Goal: Task Accomplishment & Management: Manage account settings

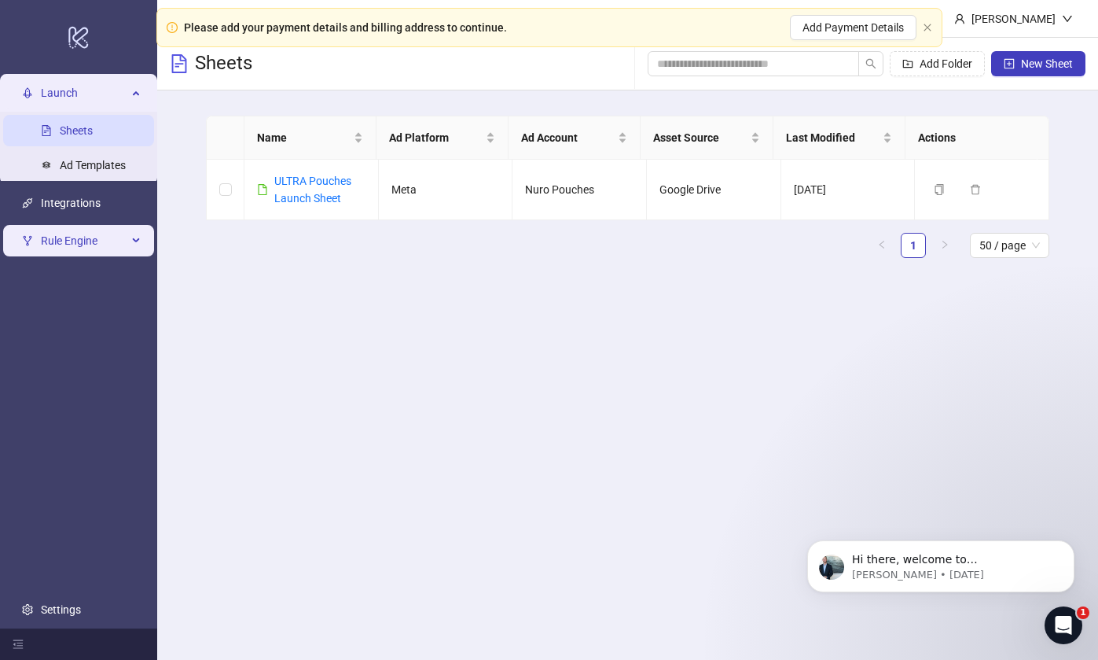
click at [70, 238] on span "Rule Engine" at bounding box center [84, 240] width 86 height 31
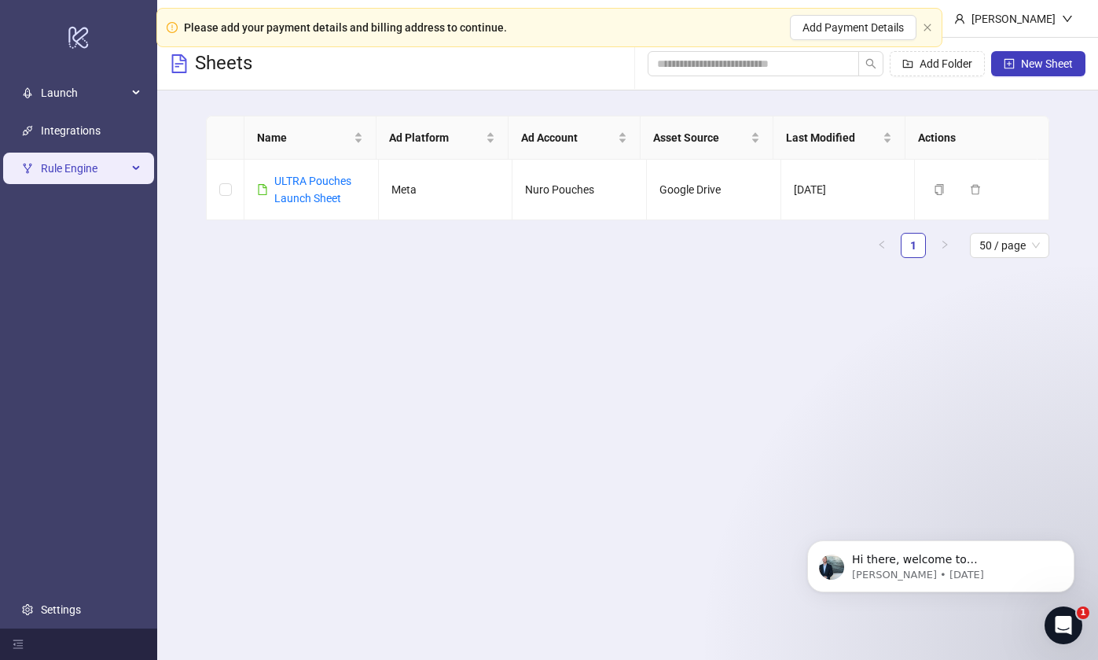
click at [70, 177] on span "Rule Engine" at bounding box center [84, 168] width 86 height 31
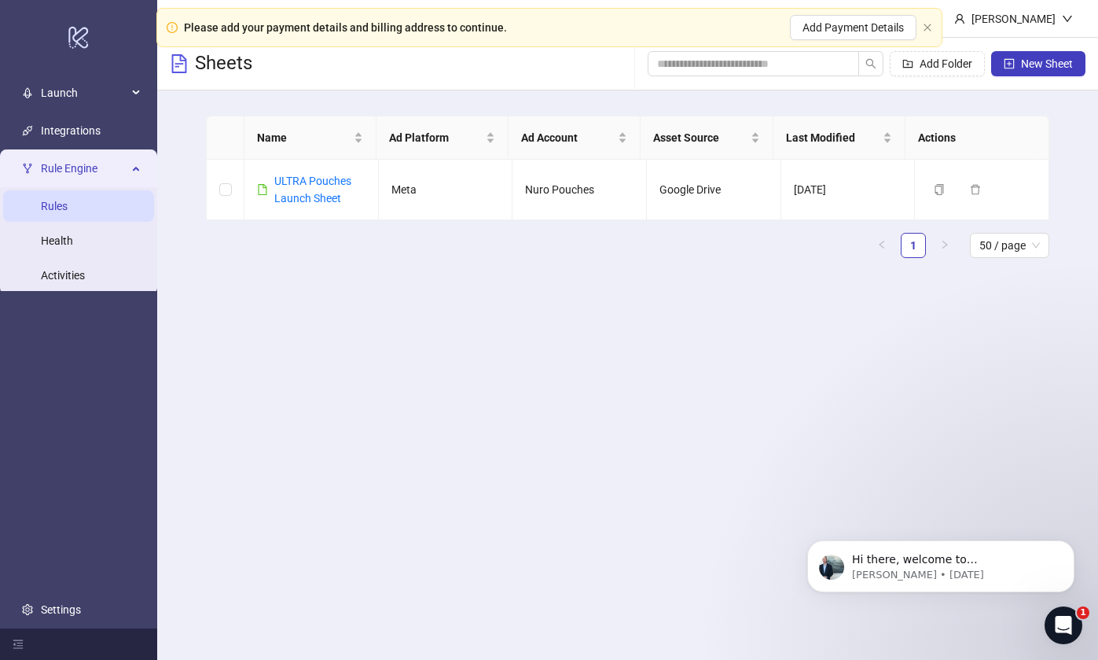
click at [68, 210] on link "Rules" at bounding box center [54, 206] width 27 height 13
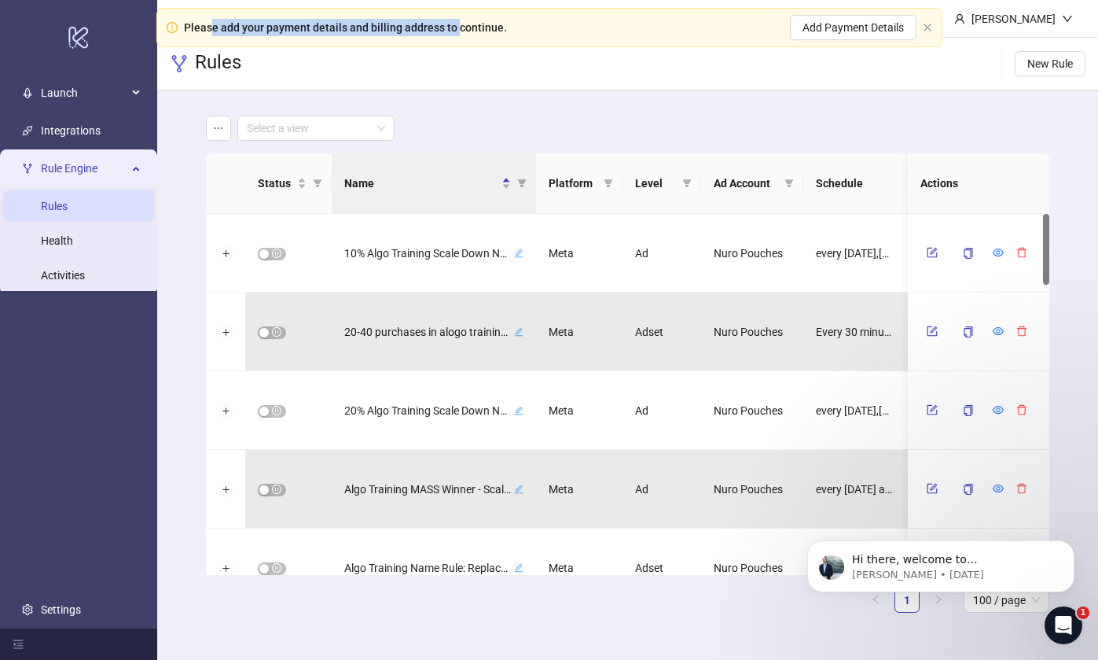
drag, startPoint x: 211, startPoint y: 28, endPoint x: 453, endPoint y: 26, distance: 242.2
click at [453, 26] on div "Please add your payment details and billing address to continue." at bounding box center [345, 27] width 323 height 17
click at [460, 27] on div "Please add your payment details and billing address to continue." at bounding box center [345, 27] width 323 height 17
click at [458, 30] on div "Please add your payment details and billing address to continue." at bounding box center [345, 27] width 323 height 17
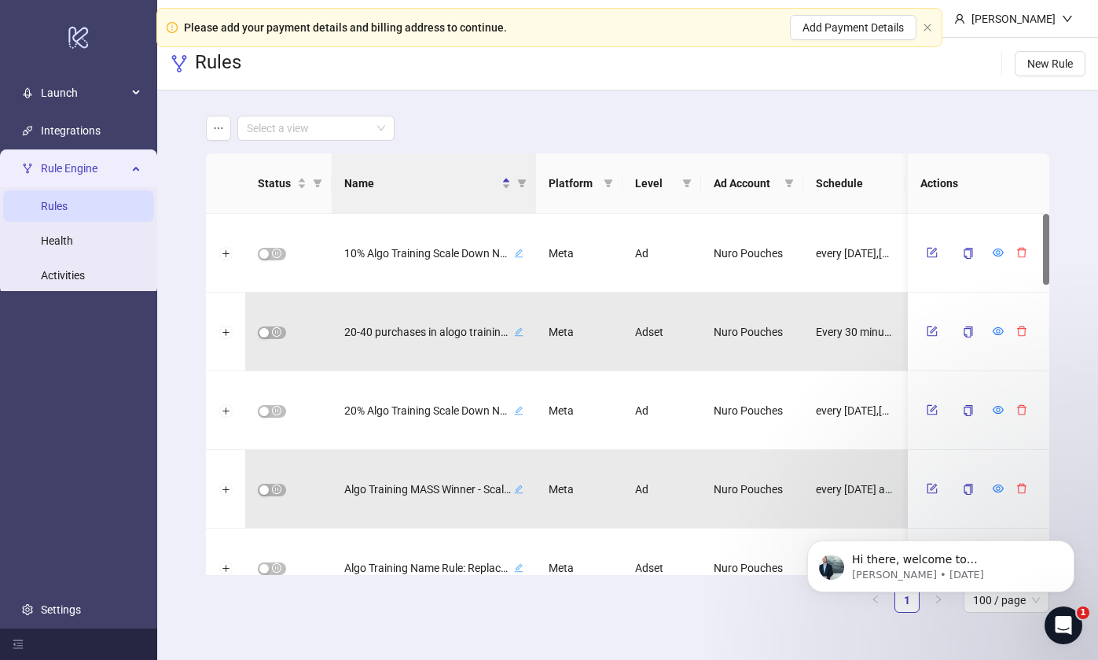
click at [935, 27] on div "Please add your payment details and billing address to continue. Add Payment De…" at bounding box center [549, 27] width 786 height 39
click at [931, 28] on icon "close" at bounding box center [927, 27] width 9 height 9
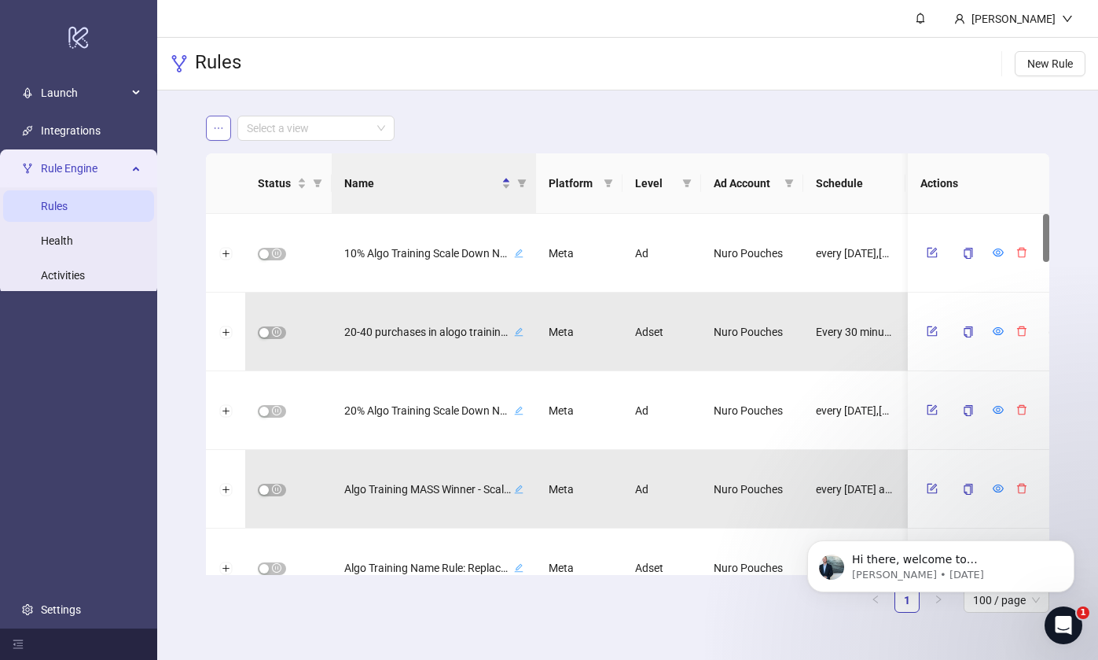
click at [225, 128] on button "button" at bounding box center [218, 128] width 25 height 25
click at [510, 125] on div "Select a view" at bounding box center [628, 128] width 844 height 25
click at [289, 129] on input "search" at bounding box center [309, 128] width 124 height 24
click at [536, 131] on div "Select a view" at bounding box center [628, 128] width 844 height 25
click at [215, 132] on icon "ellipsis" at bounding box center [218, 128] width 11 height 11
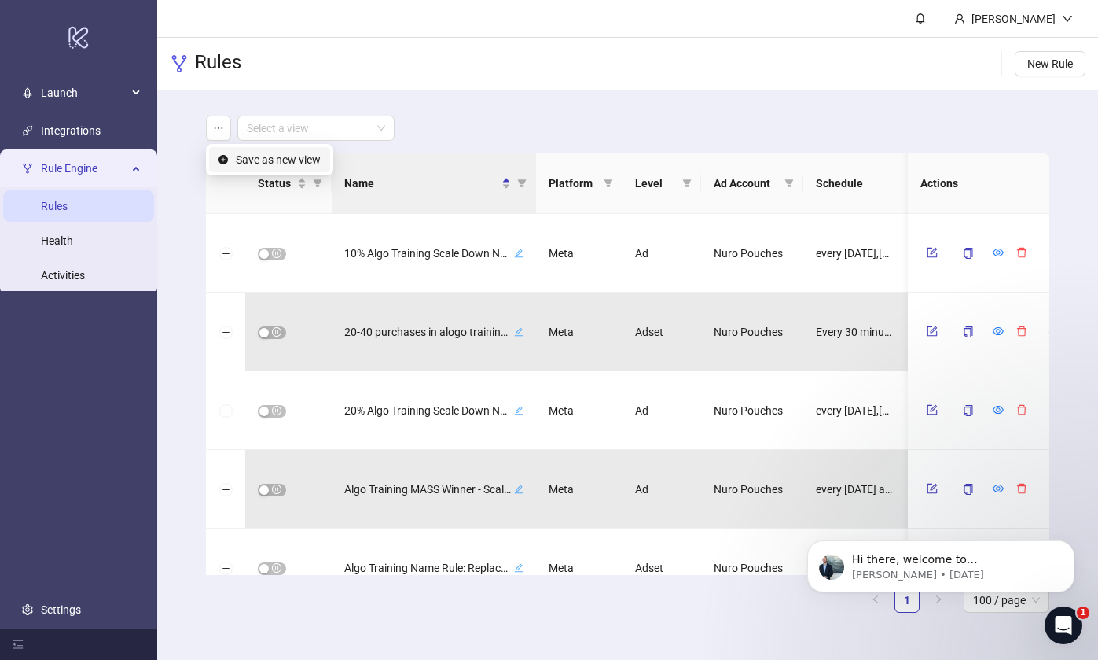
click at [254, 164] on span "Save as new view" at bounding box center [278, 159] width 85 height 17
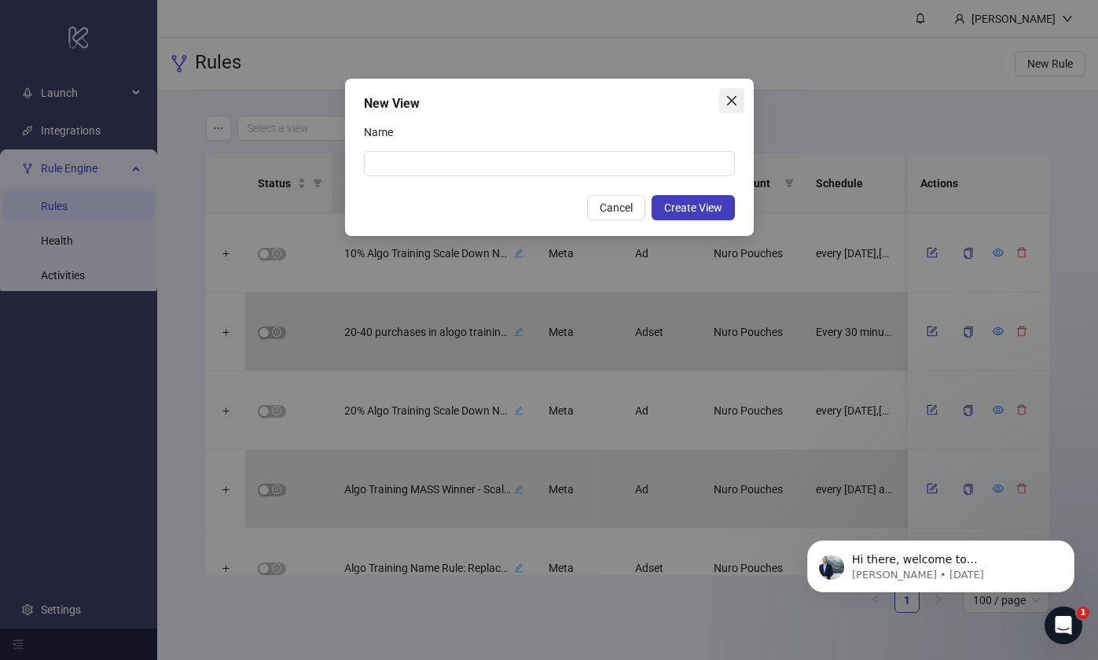
click at [733, 101] on icon "close" at bounding box center [732, 100] width 13 height 13
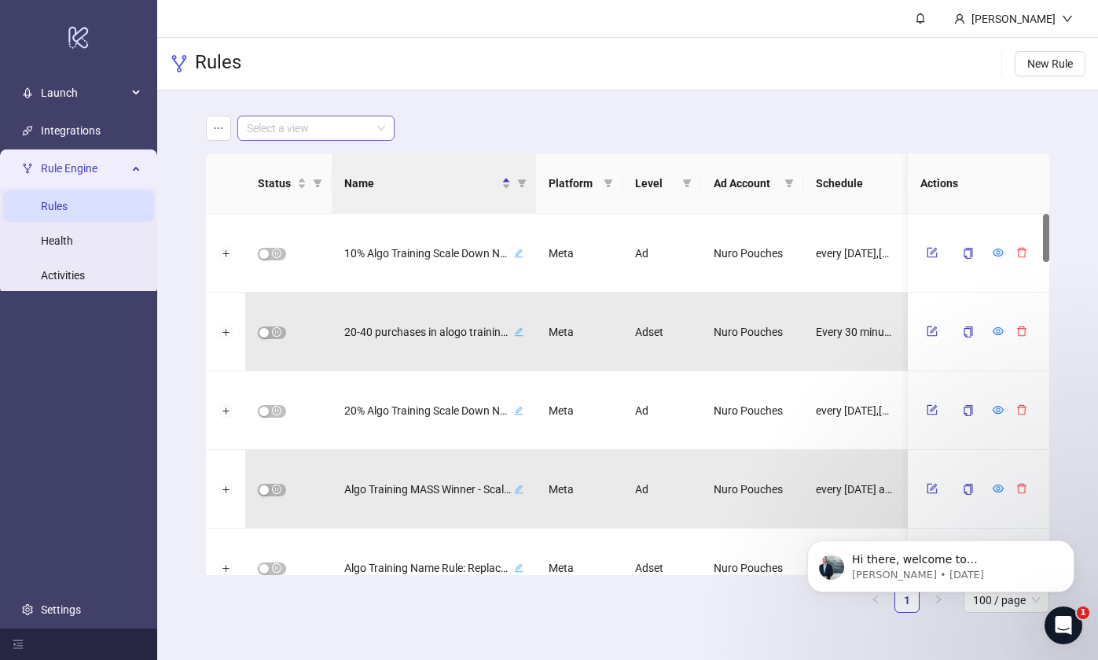
click at [372, 120] on span at bounding box center [316, 128] width 138 height 24
click at [500, 112] on main "Select a view Status Name Platform Level Ad Account Schedule Filters Is Evaluat…" at bounding box center [627, 370] width 869 height 560
click at [228, 254] on button "Expand row" at bounding box center [225, 254] width 13 height 13
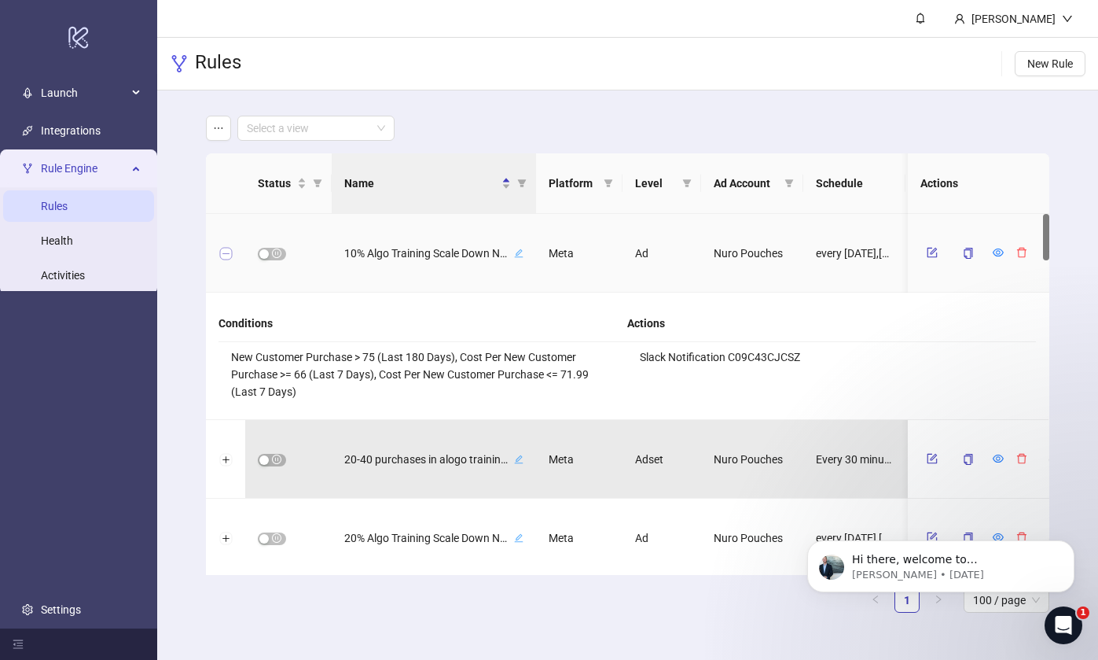
click at [228, 249] on button "Collapse row" at bounding box center [225, 254] width 13 height 13
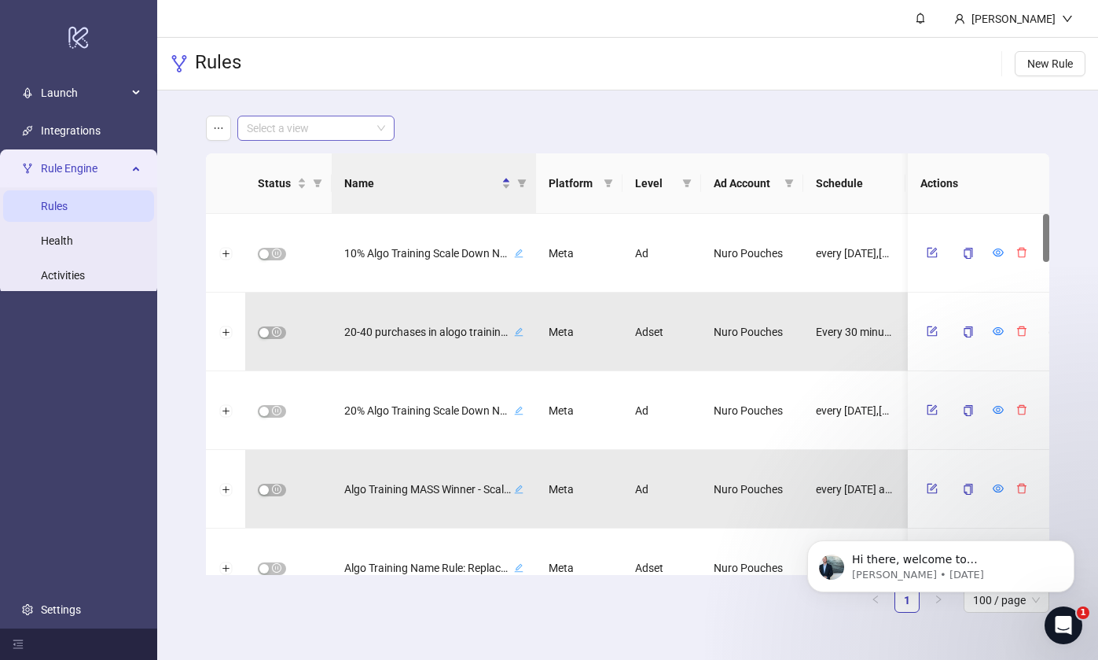
click at [304, 132] on input "search" at bounding box center [309, 128] width 124 height 24
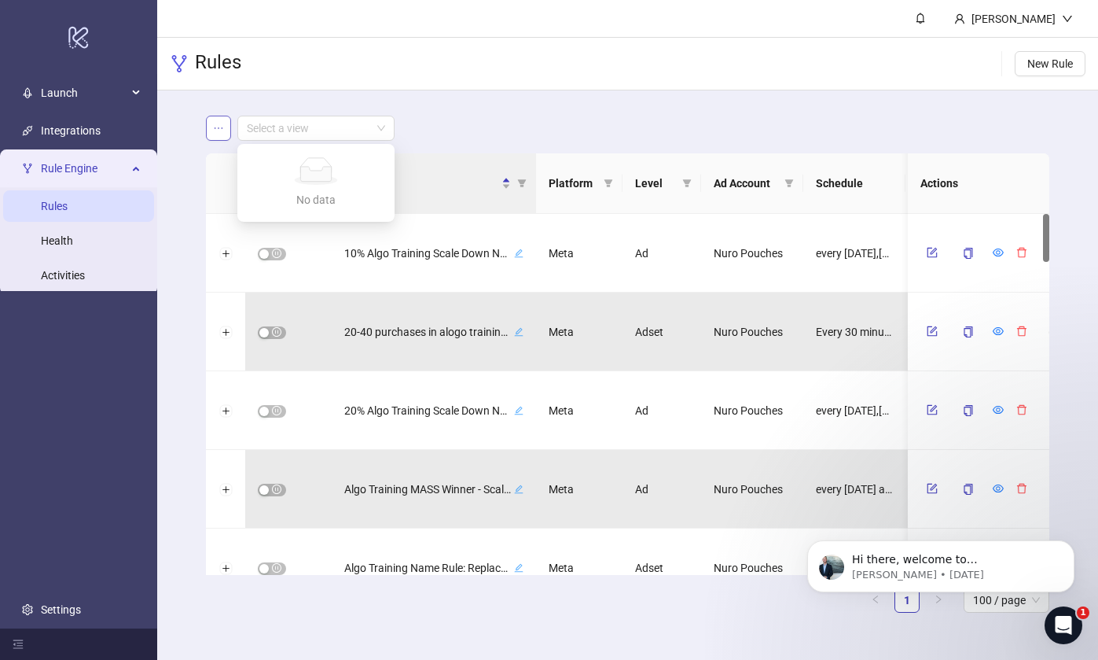
click at [213, 126] on icon "ellipsis" at bounding box center [218, 128] width 11 height 11
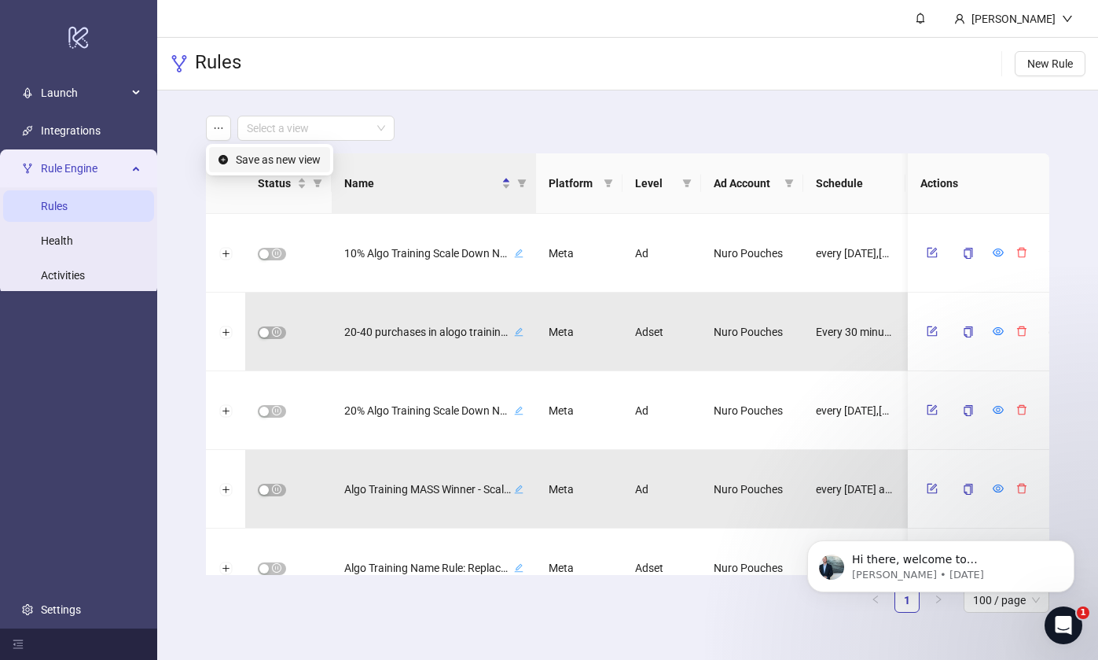
click at [590, 100] on main "Select a view Status Name Platform Level Ad Account Schedule Filters Is Evaluat…" at bounding box center [627, 370] width 869 height 560
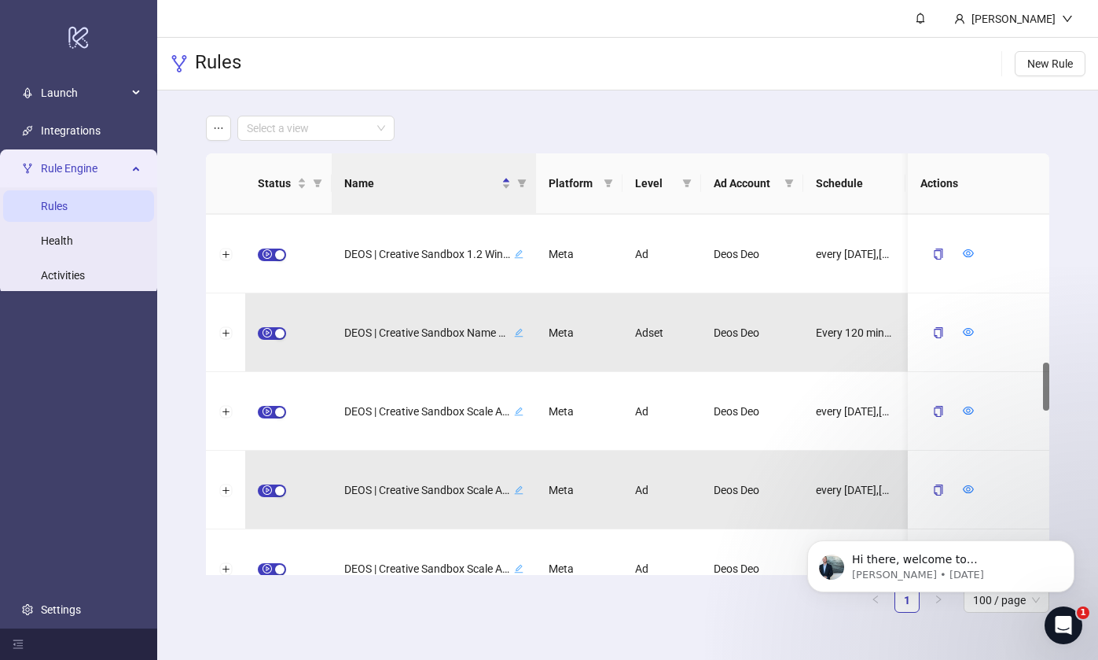
scroll to position [2312, 0]
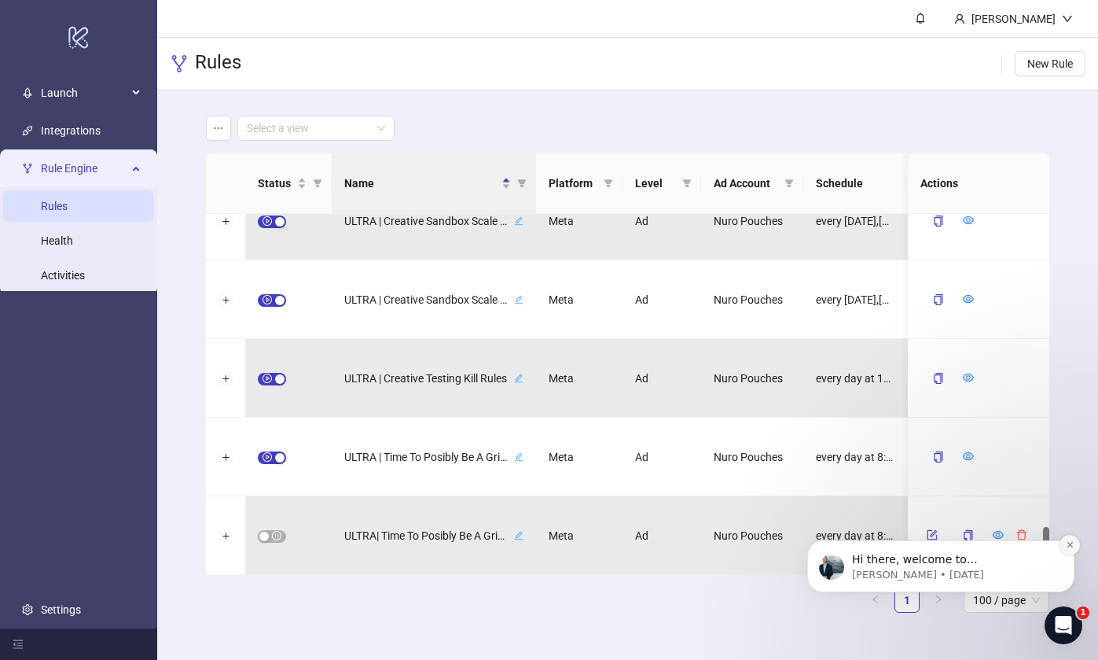
click at [1067, 544] on icon "Dismiss notification" at bounding box center [1070, 544] width 9 height 9
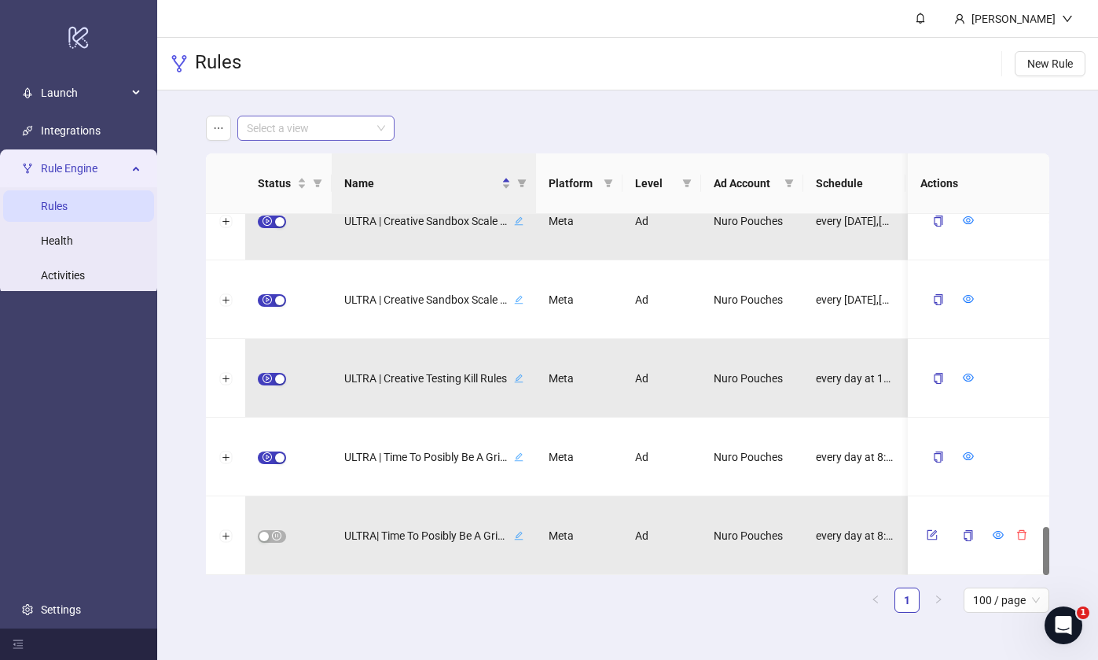
click at [287, 131] on input "search" at bounding box center [309, 128] width 124 height 24
type input "*****"
click at [219, 130] on icon "ellipsis" at bounding box center [218, 128] width 11 height 11
click at [526, 120] on div "Select a view" at bounding box center [628, 128] width 844 height 25
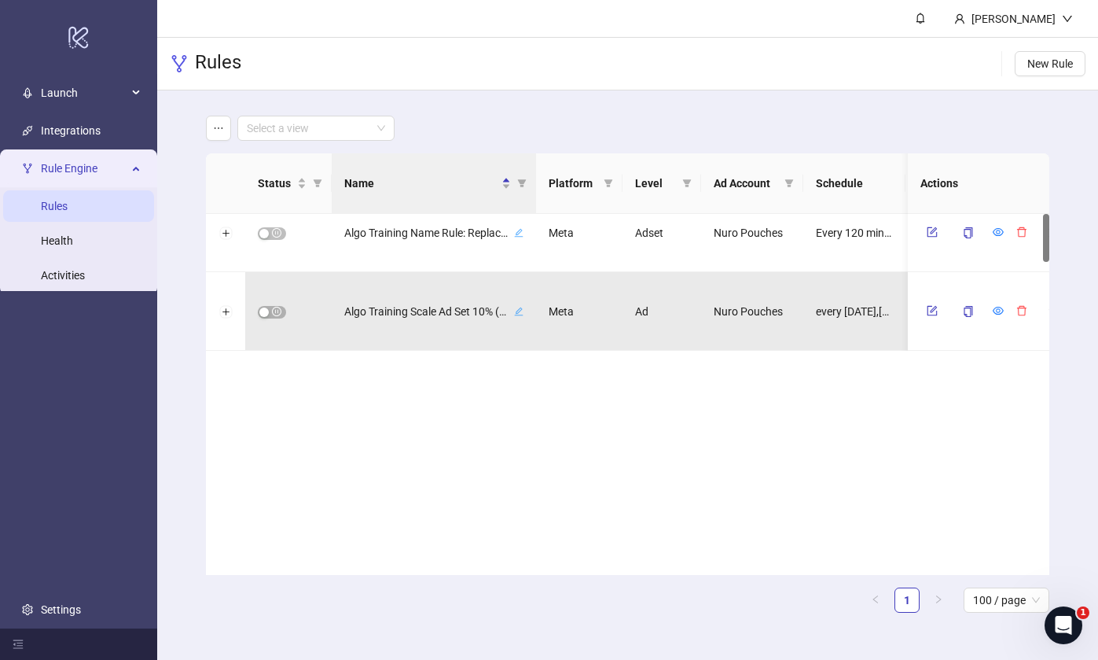
scroll to position [0, 0]
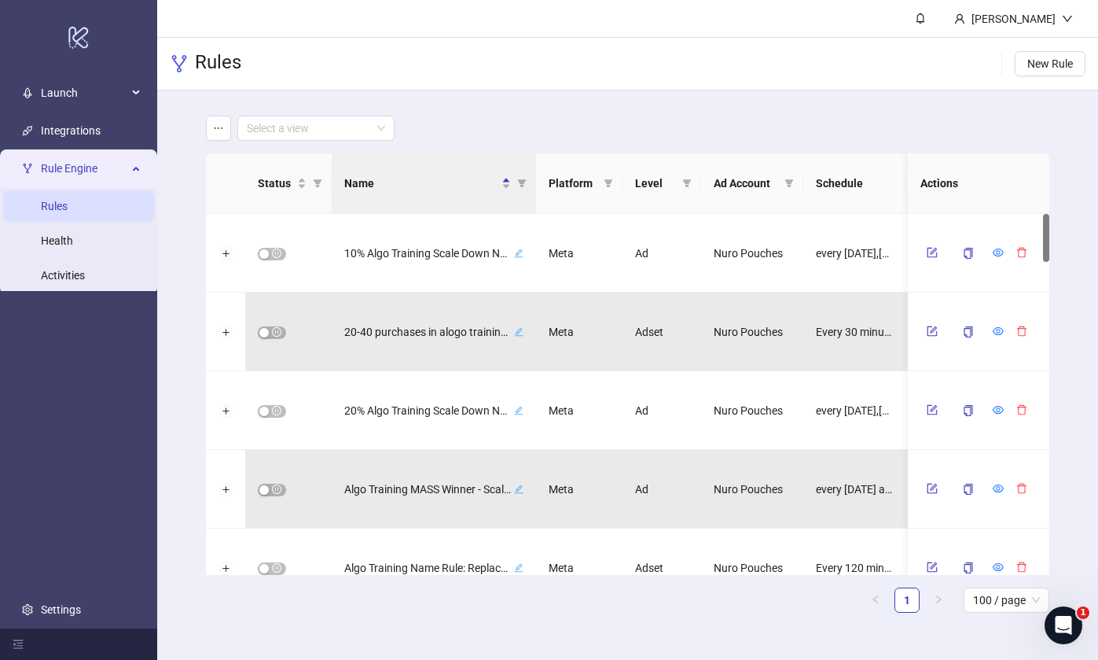
click at [777, 183] on span "Ad Account" at bounding box center [746, 183] width 64 height 17
click at [787, 185] on icon "filter" at bounding box center [789, 183] width 9 height 8
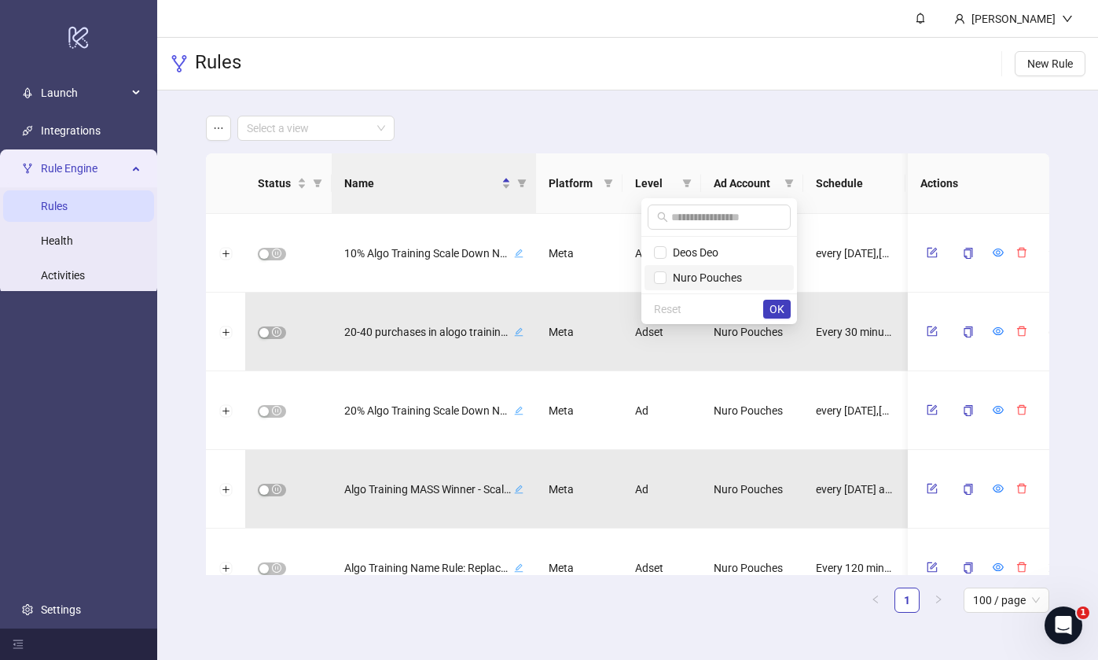
click at [690, 273] on span "Nuro Pouches" at bounding box center [704, 277] width 75 height 13
click at [779, 310] on span "OK" at bounding box center [777, 309] width 15 height 13
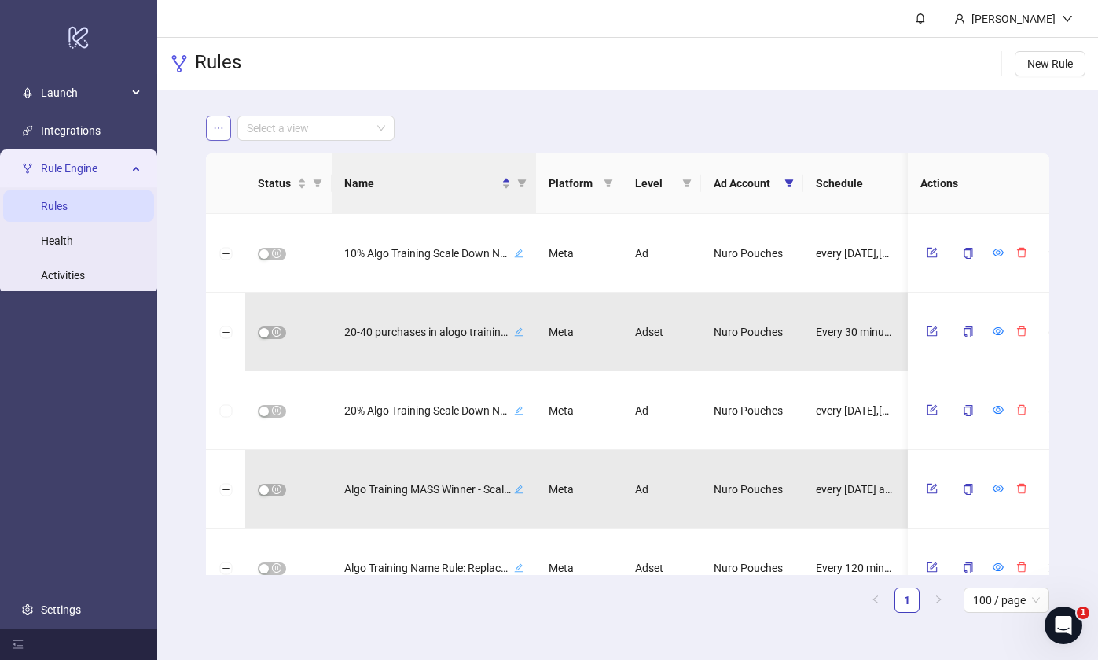
click at [220, 125] on icon "ellipsis" at bounding box center [218, 128] width 11 height 11
click at [246, 154] on span "Save as new view" at bounding box center [278, 159] width 85 height 17
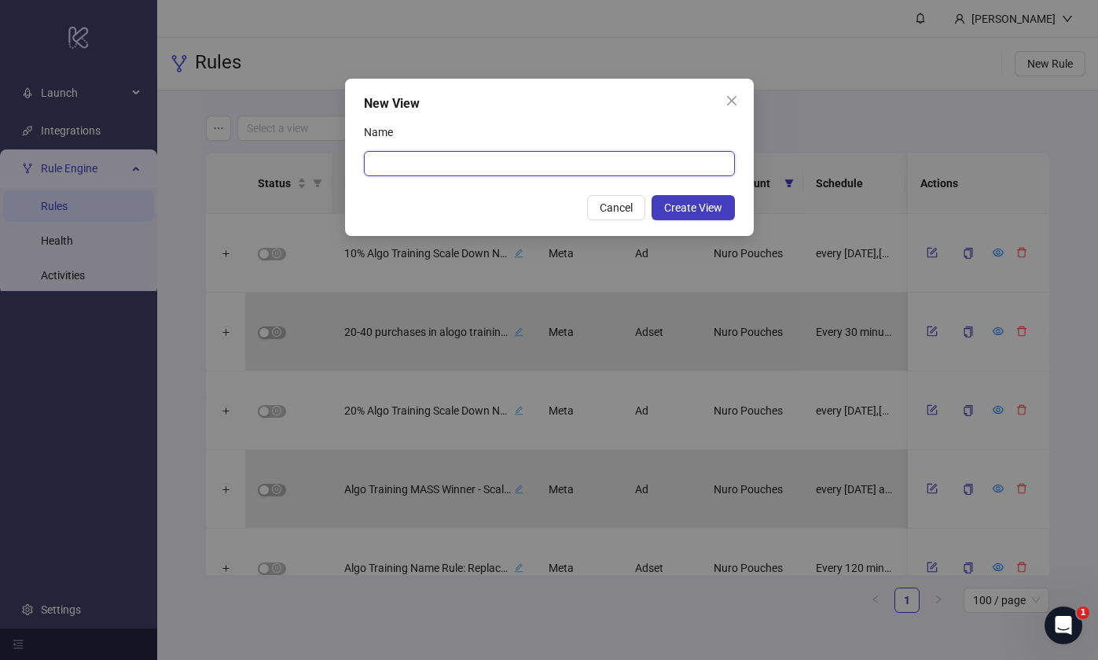
click at [406, 153] on input "Name" at bounding box center [549, 163] width 371 height 25
type input "*****"
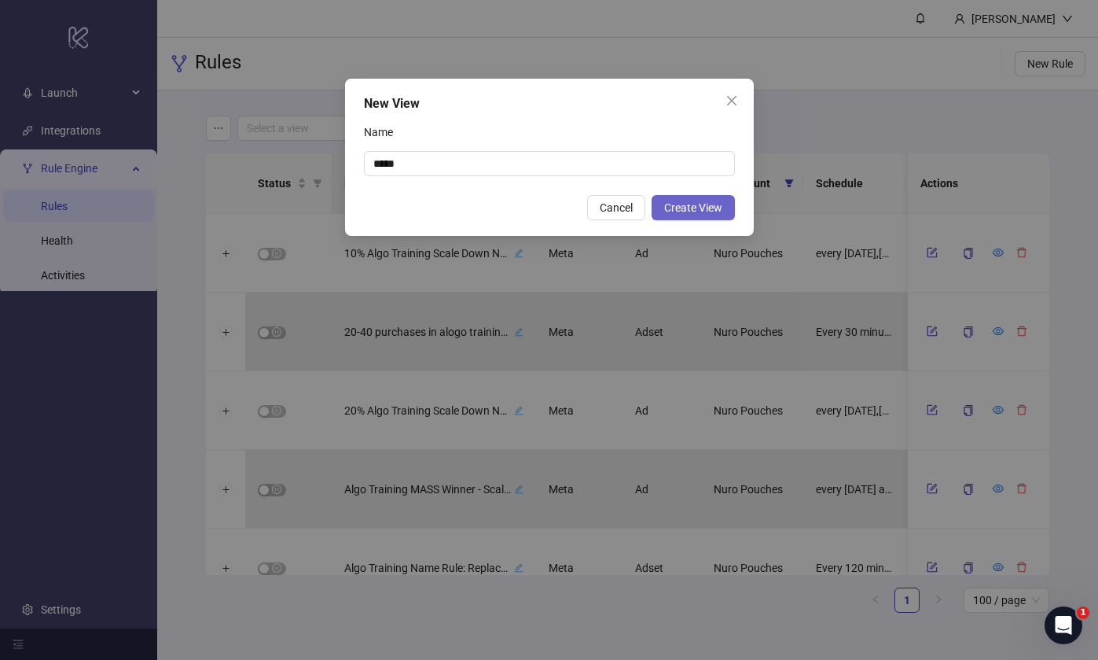
click at [699, 210] on span "Create View" at bounding box center [693, 207] width 58 height 13
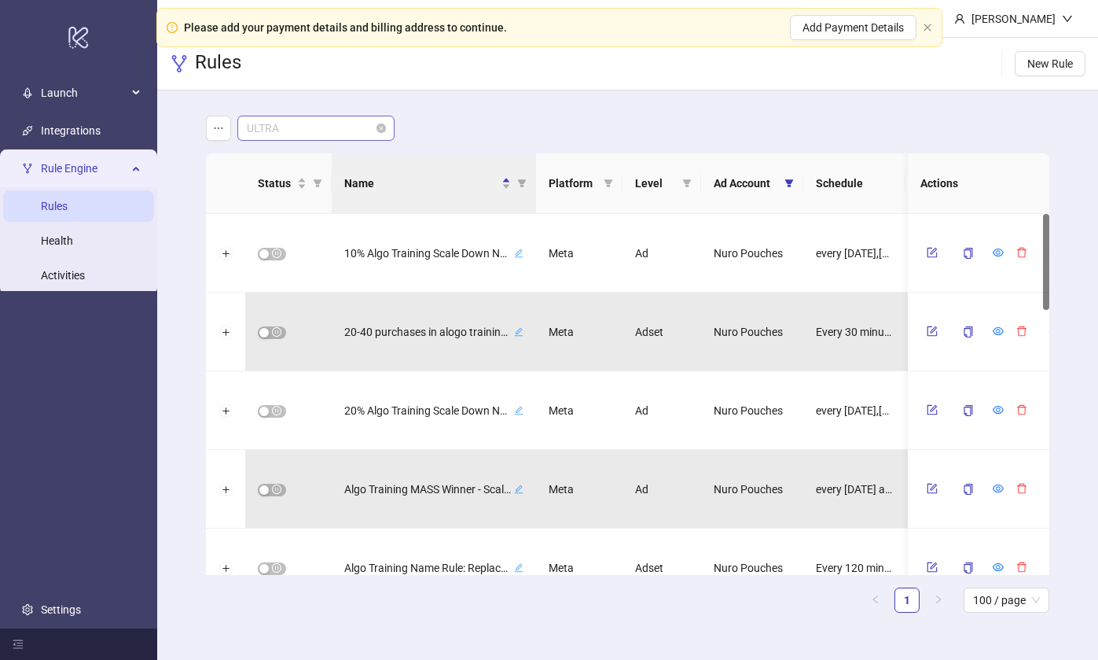
click at [329, 119] on span "ULTRA" at bounding box center [316, 128] width 138 height 24
click at [535, 130] on div "ULTRA" at bounding box center [628, 128] width 844 height 25
click at [285, 122] on span "ULTRA" at bounding box center [316, 128] width 138 height 24
click at [439, 131] on div "ULTRA" at bounding box center [628, 128] width 844 height 25
click at [482, 121] on div "Select a view" at bounding box center [628, 128] width 844 height 25
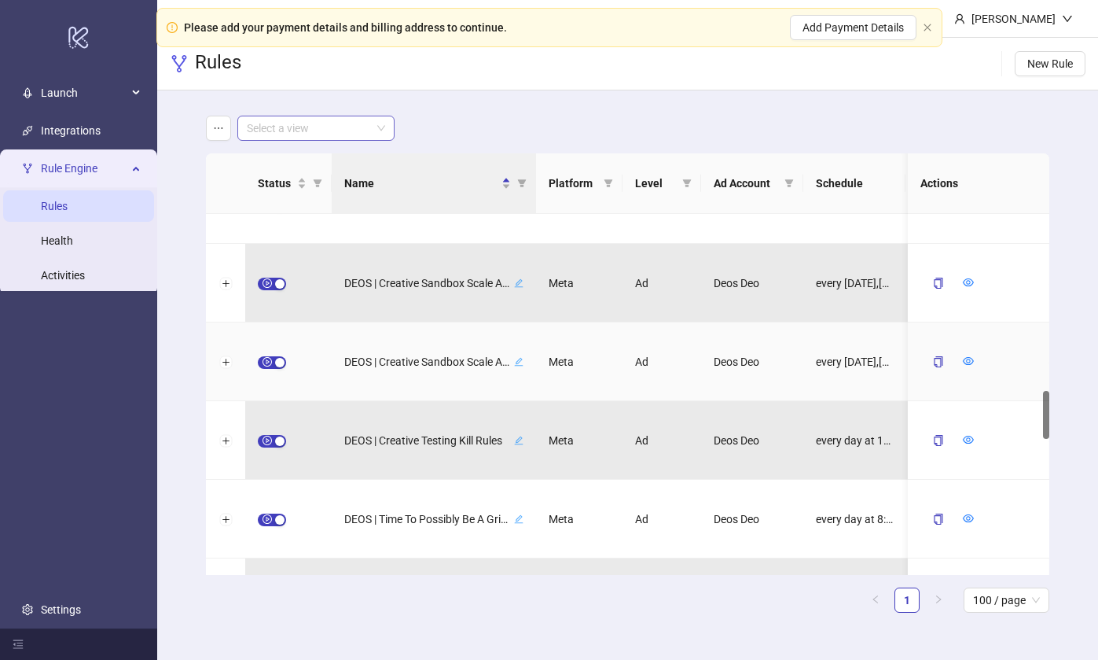
scroll to position [1286, 0]
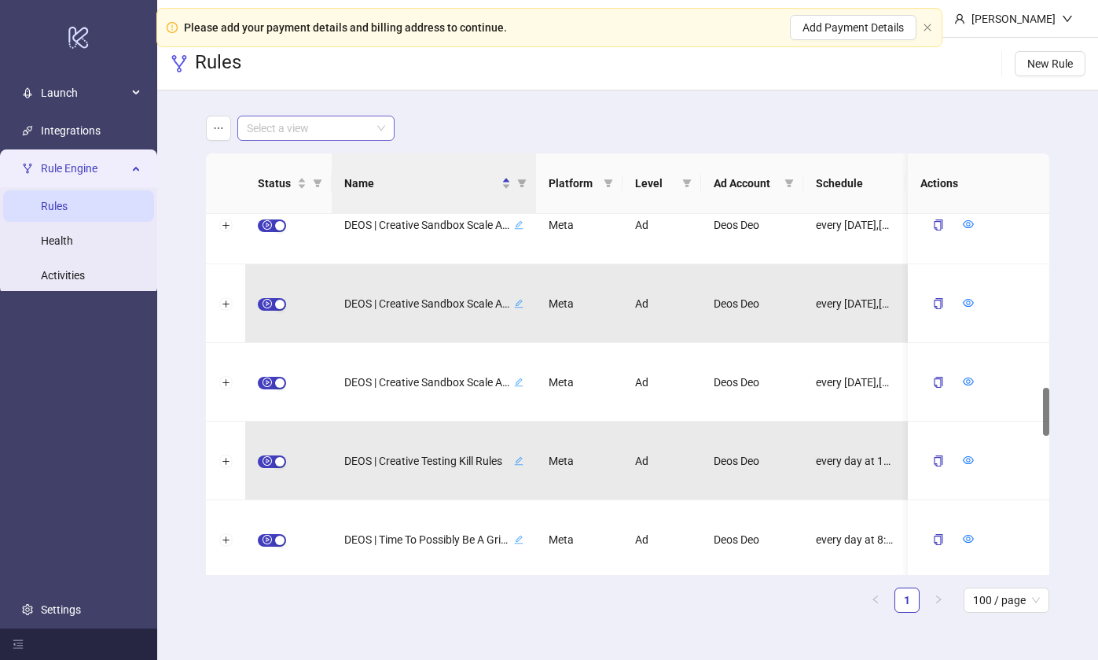
click at [362, 126] on input "search" at bounding box center [309, 128] width 124 height 24
click at [353, 151] on div "ULTRA" at bounding box center [316, 159] width 132 height 17
click at [546, 128] on div "ULTRA ULTRA" at bounding box center [628, 128] width 844 height 25
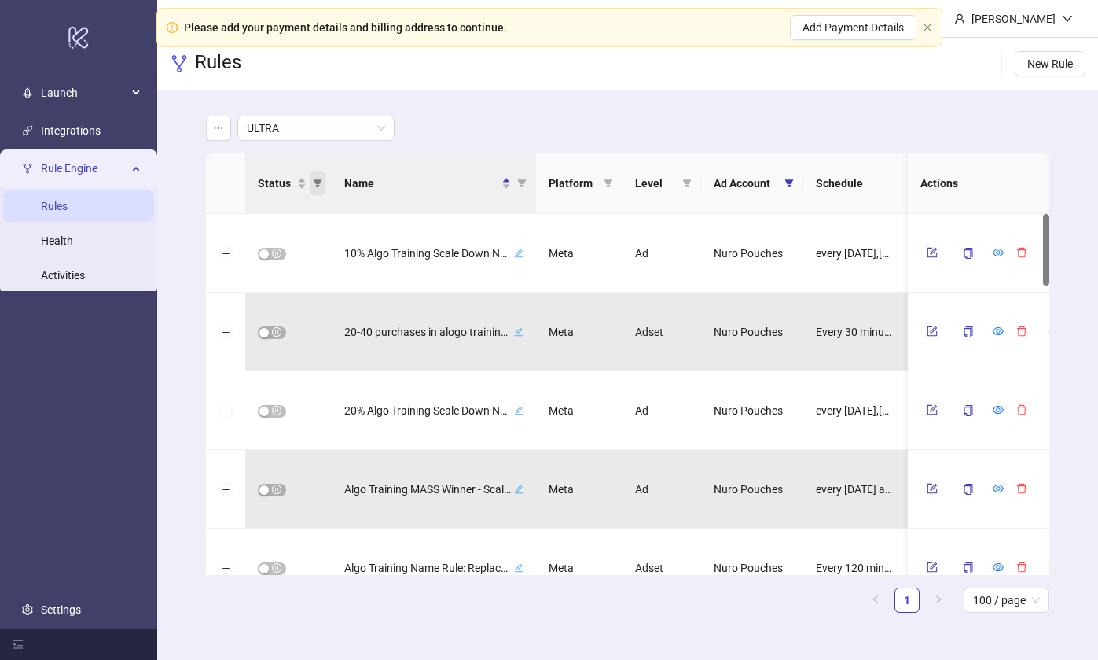
click at [318, 184] on icon "filter" at bounding box center [317, 182] width 9 height 9
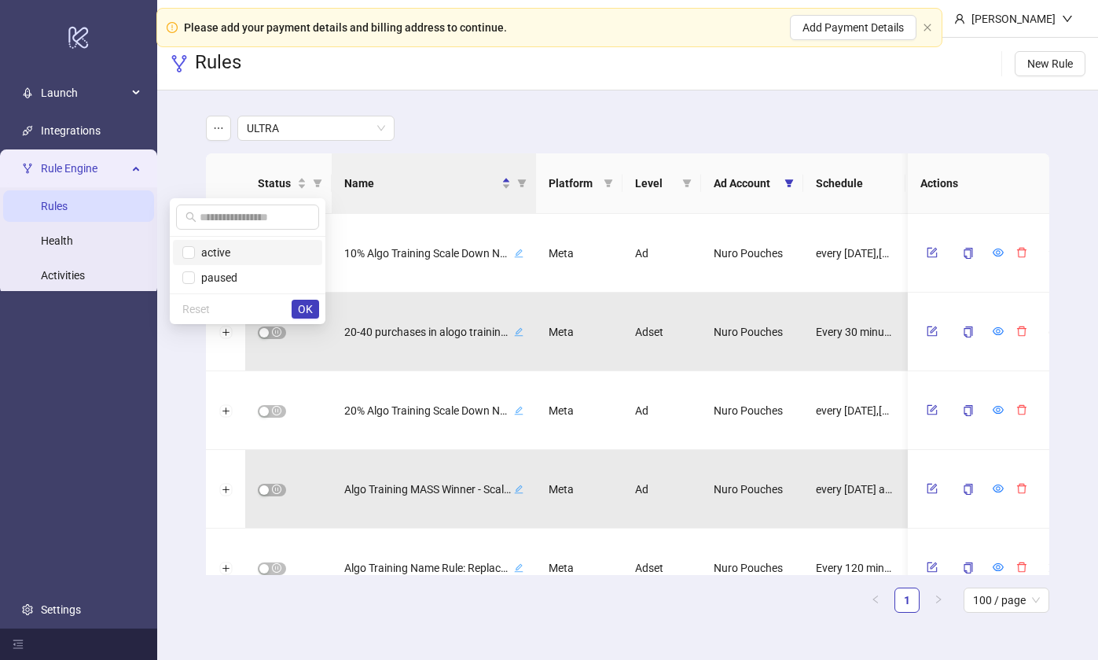
click at [212, 256] on span "active" at bounding box center [212, 252] width 35 height 13
click at [311, 307] on span "OK" at bounding box center [305, 309] width 15 height 13
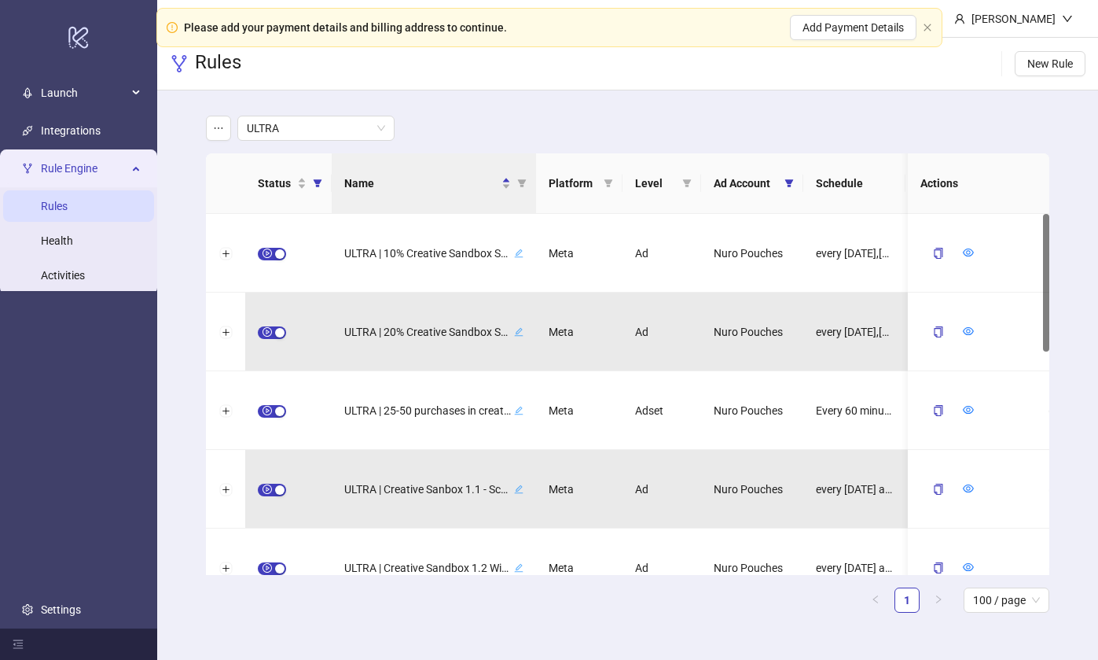
click at [538, 136] on div "ULTRA" at bounding box center [628, 128] width 844 height 25
click at [340, 128] on span "ULTRA" at bounding box center [316, 128] width 138 height 24
click at [467, 120] on div "ULTRA" at bounding box center [628, 128] width 844 height 25
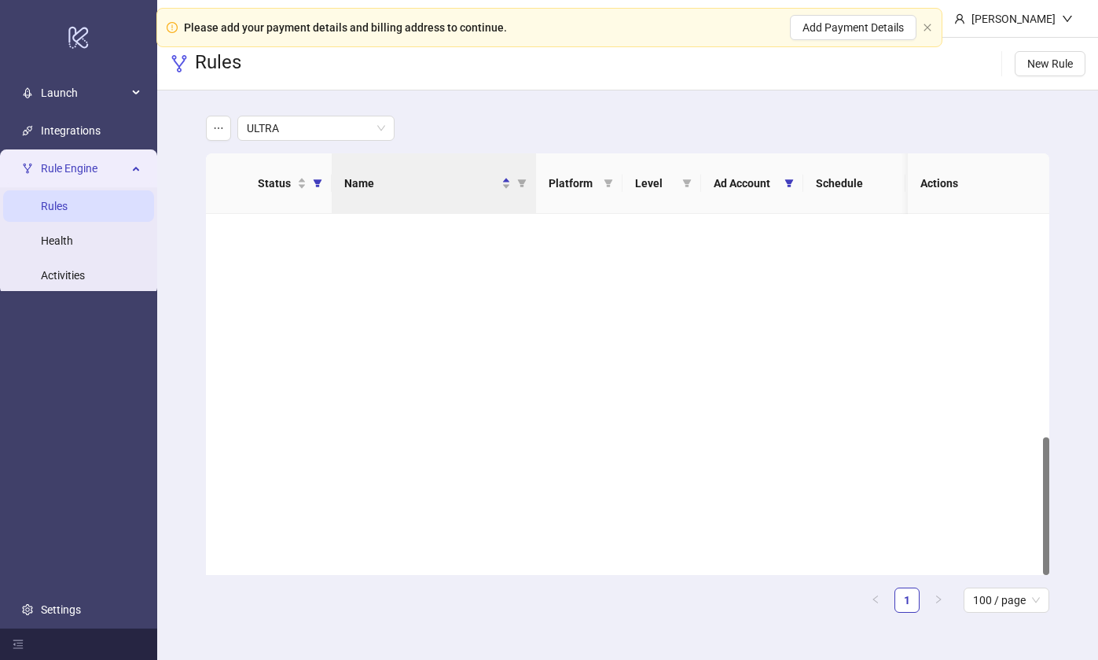
scroll to position [583, 0]
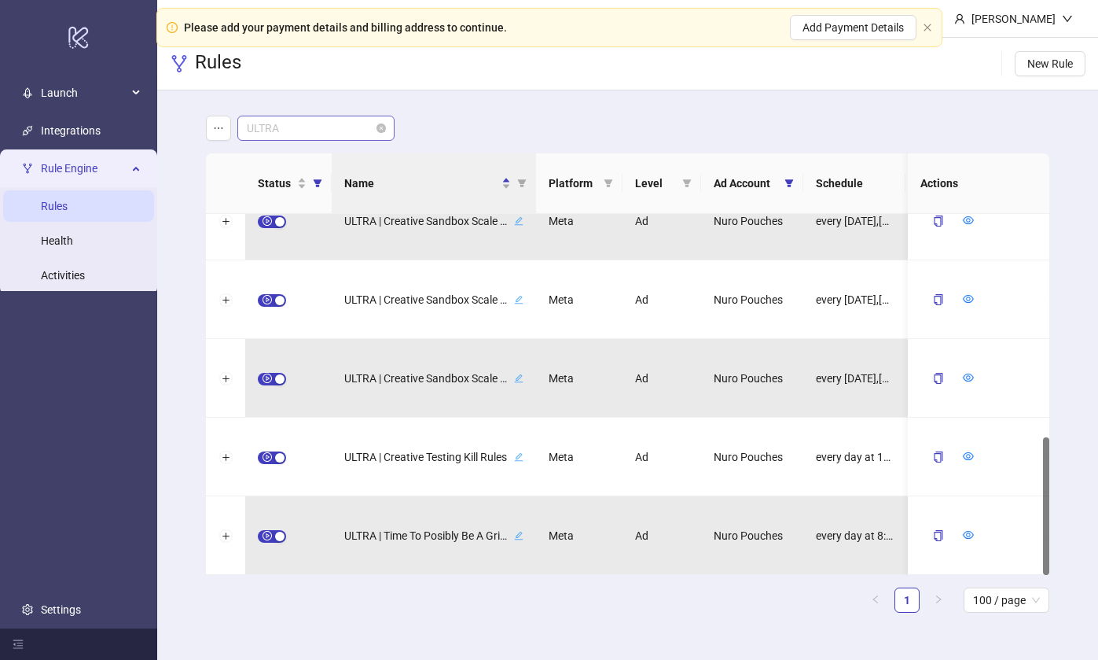
click at [319, 123] on span "ULTRA" at bounding box center [316, 128] width 138 height 24
click at [664, 110] on main "ULTRA Status Name Platform Level Ad Account Schedule Filters Is Evaluating Last…" at bounding box center [627, 370] width 869 height 560
click at [929, 20] on div "Please add your payment details and billing address to continue. Add Payment De…" at bounding box center [549, 27] width 786 height 39
click at [925, 27] on icon "close" at bounding box center [927, 27] width 9 height 9
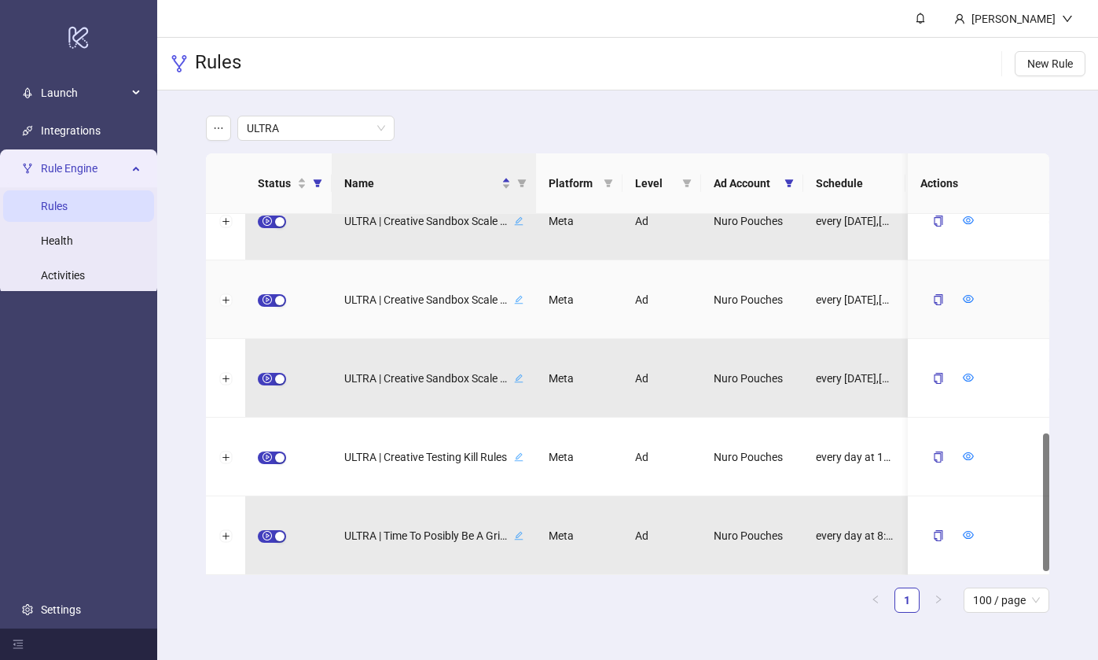
scroll to position [0, 0]
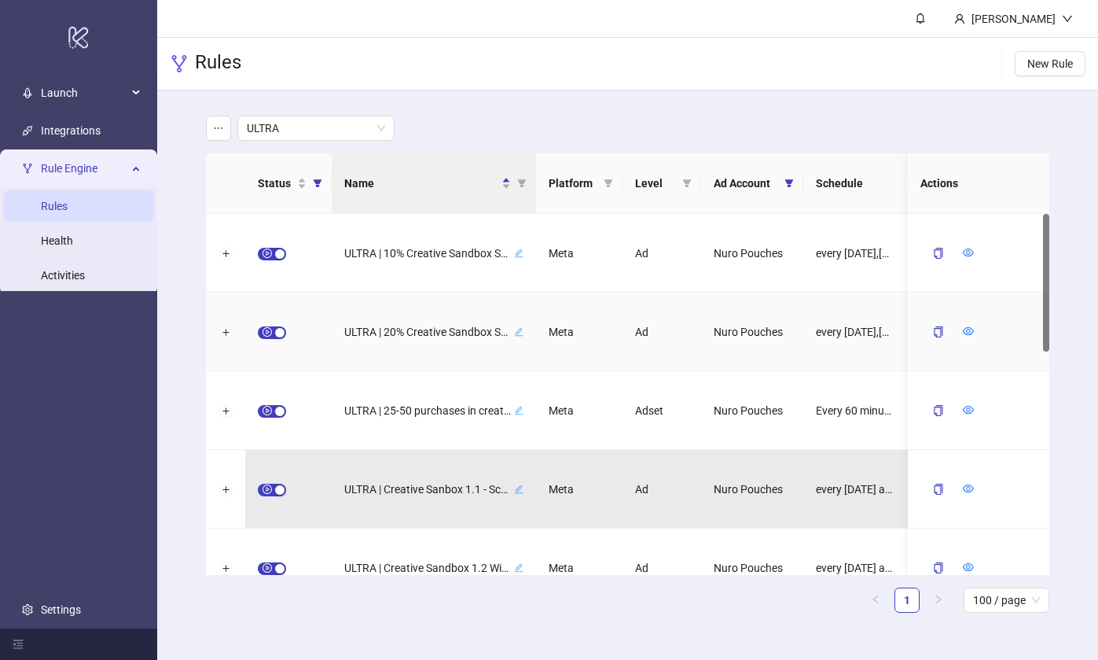
click at [425, 331] on span "ULTRA | 20% Creative Sandbox Scale Down Needed (Min $200)" at bounding box center [427, 331] width 167 height 17
click at [516, 293] on div "**********" at bounding box center [434, 331] width 204 height 79
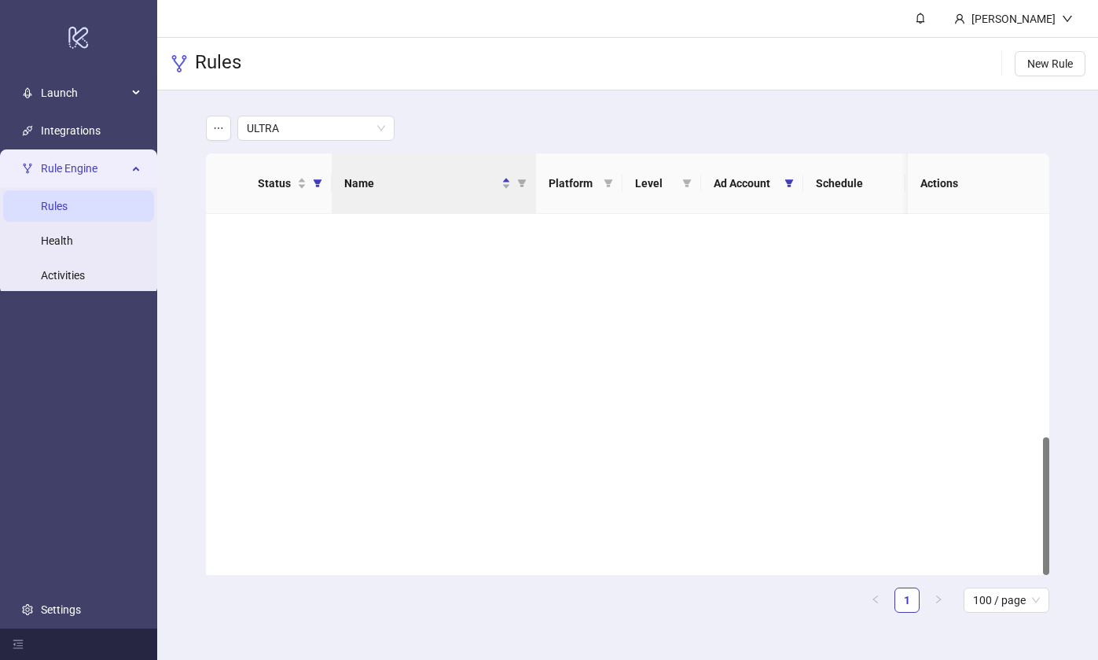
scroll to position [583, 0]
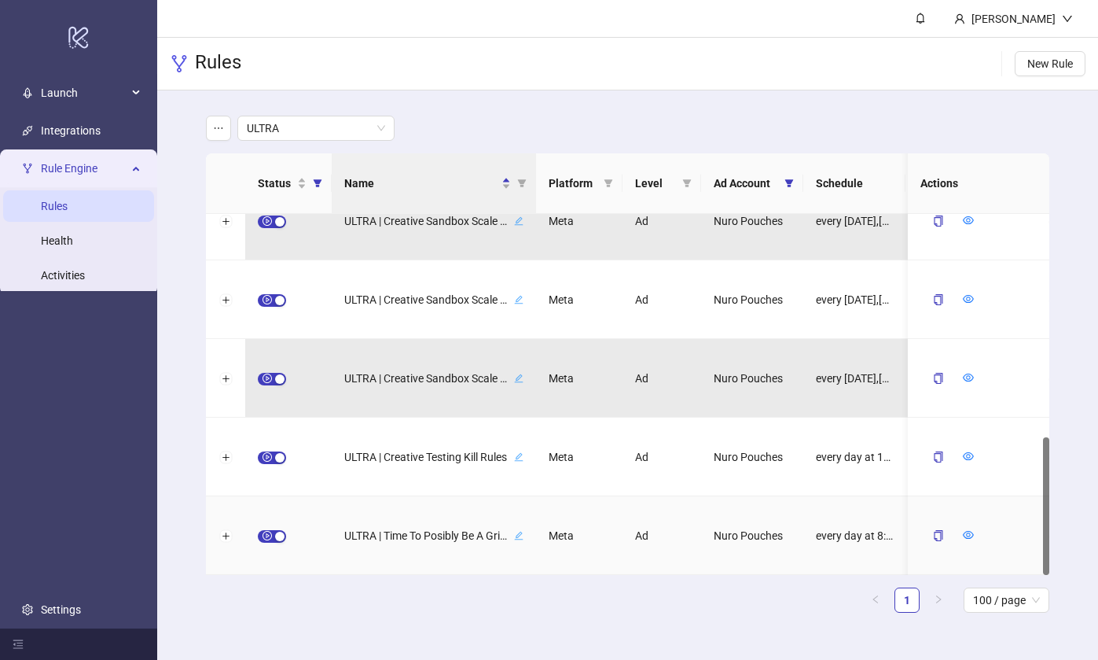
click at [234, 538] on div at bounding box center [225, 535] width 39 height 79
click at [228, 538] on button "Expand row" at bounding box center [225, 536] width 13 height 13
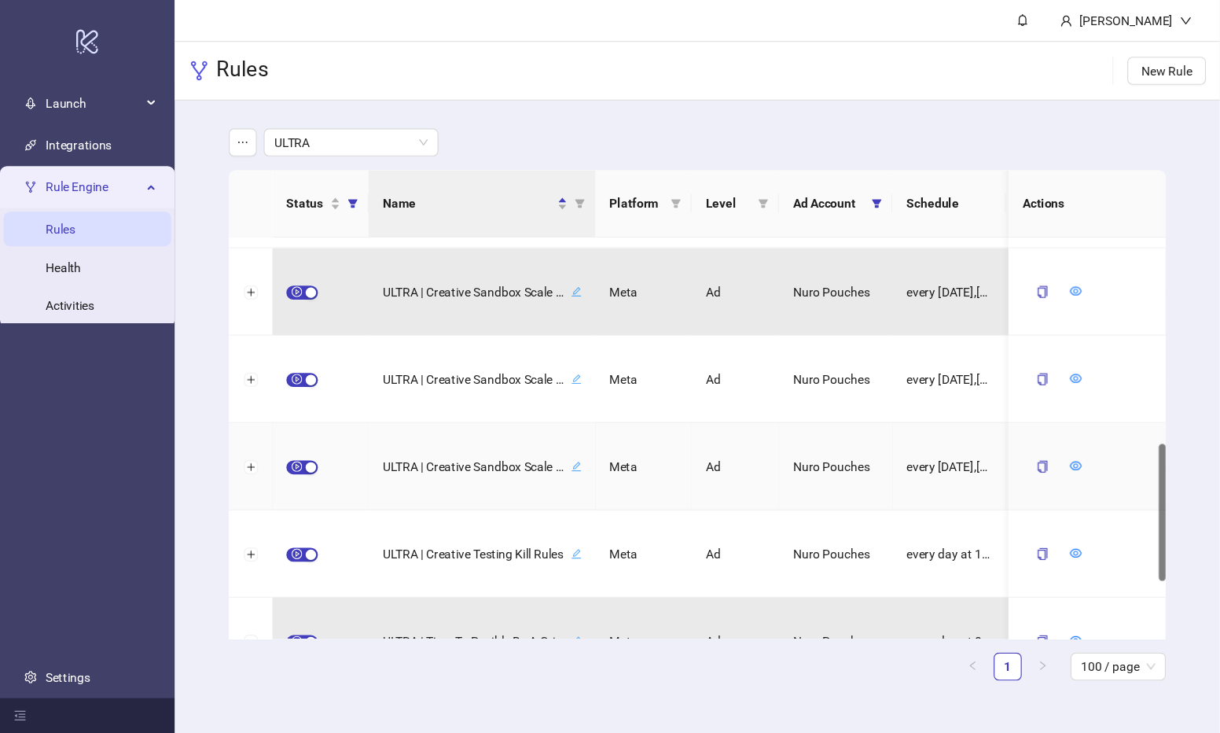
scroll to position [693, 0]
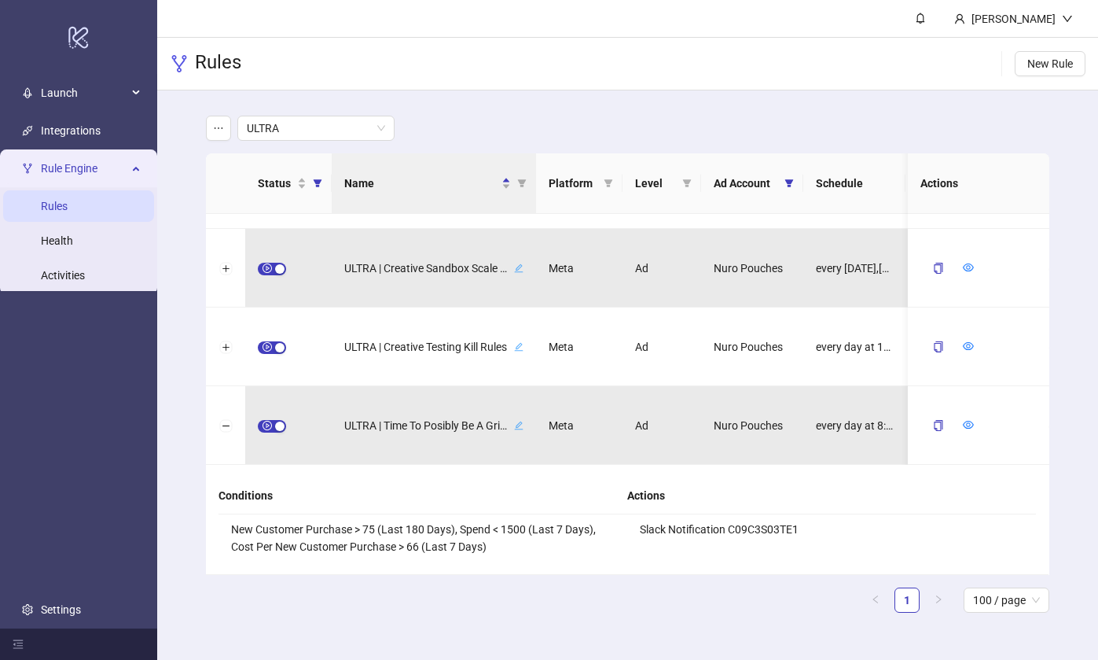
click at [1013, 501] on div "Actions" at bounding box center [831, 495] width 409 height 37
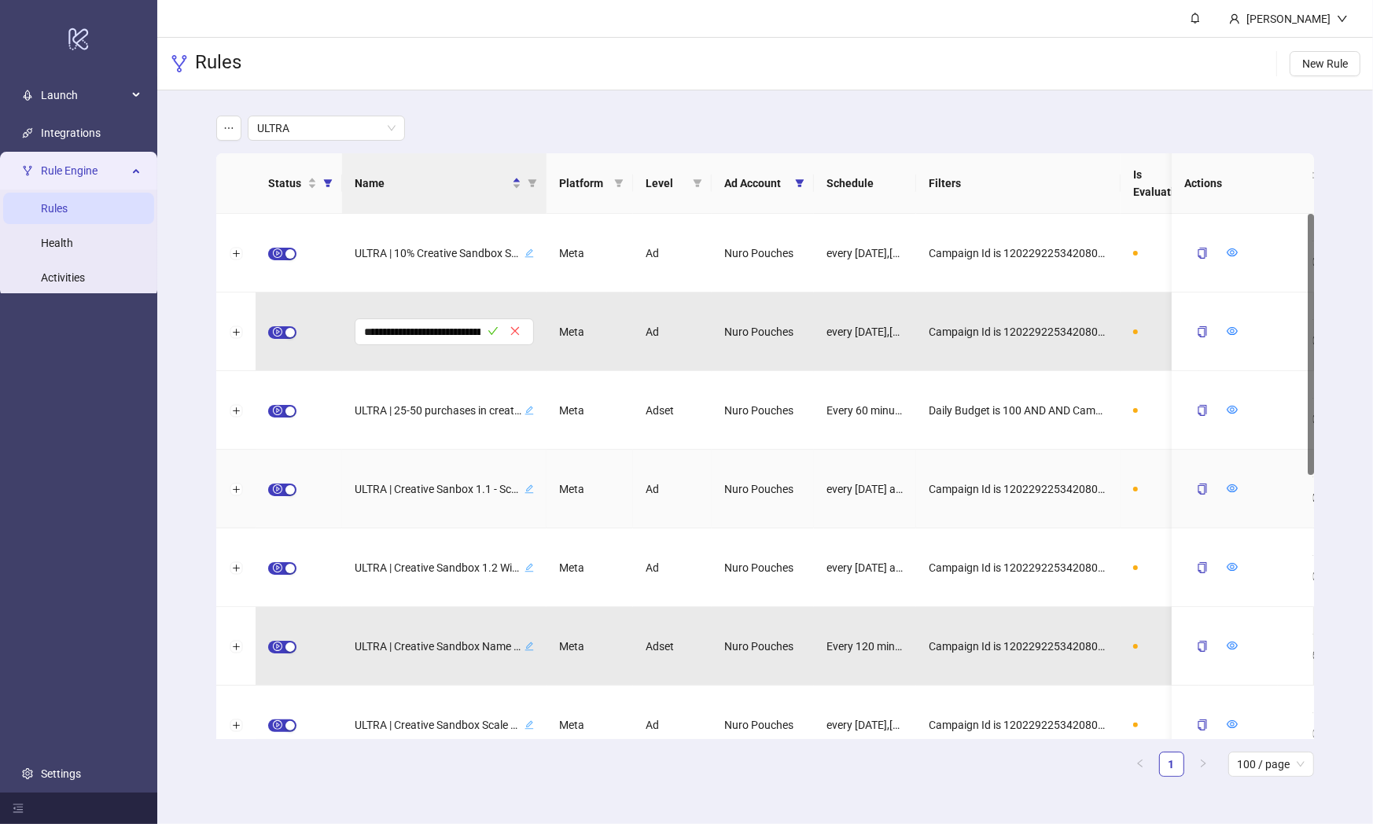
scroll to position [0, 189]
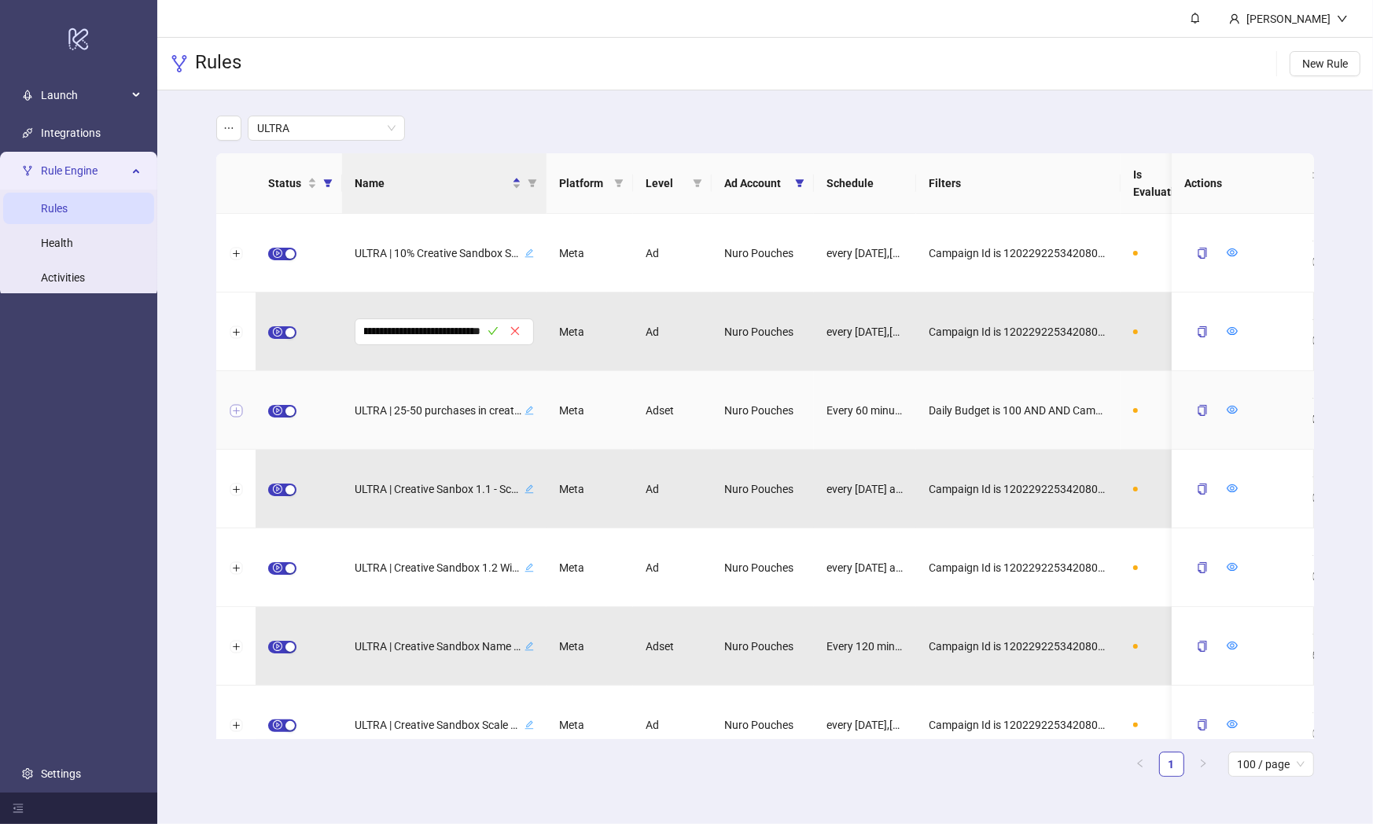
click at [230, 414] on button "Expand row" at bounding box center [236, 411] width 13 height 13
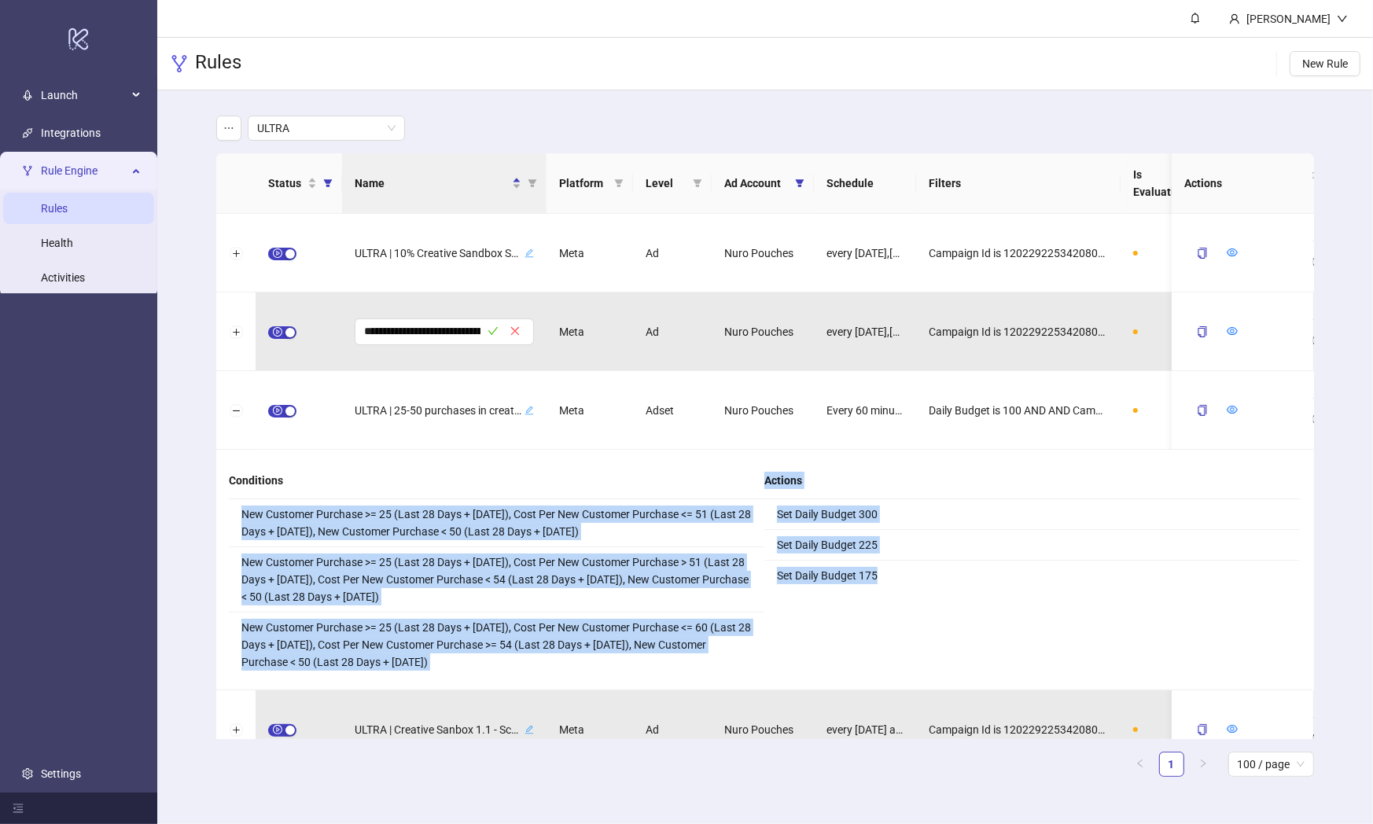
drag, startPoint x: 271, startPoint y: 515, endPoint x: 790, endPoint y: 676, distance: 543.4
click at [790, 659] on div "Conditions New Customer Purchase >= 25 (Last 28 Days + Today), Cost Per New Cus…" at bounding box center [764, 569] width 1071 height 215
click at [837, 599] on div "Actions Set Daily Budget 300 Set Daily Budget 225 Set Daily Budget 175" at bounding box center [1031, 569] width 535 height 215
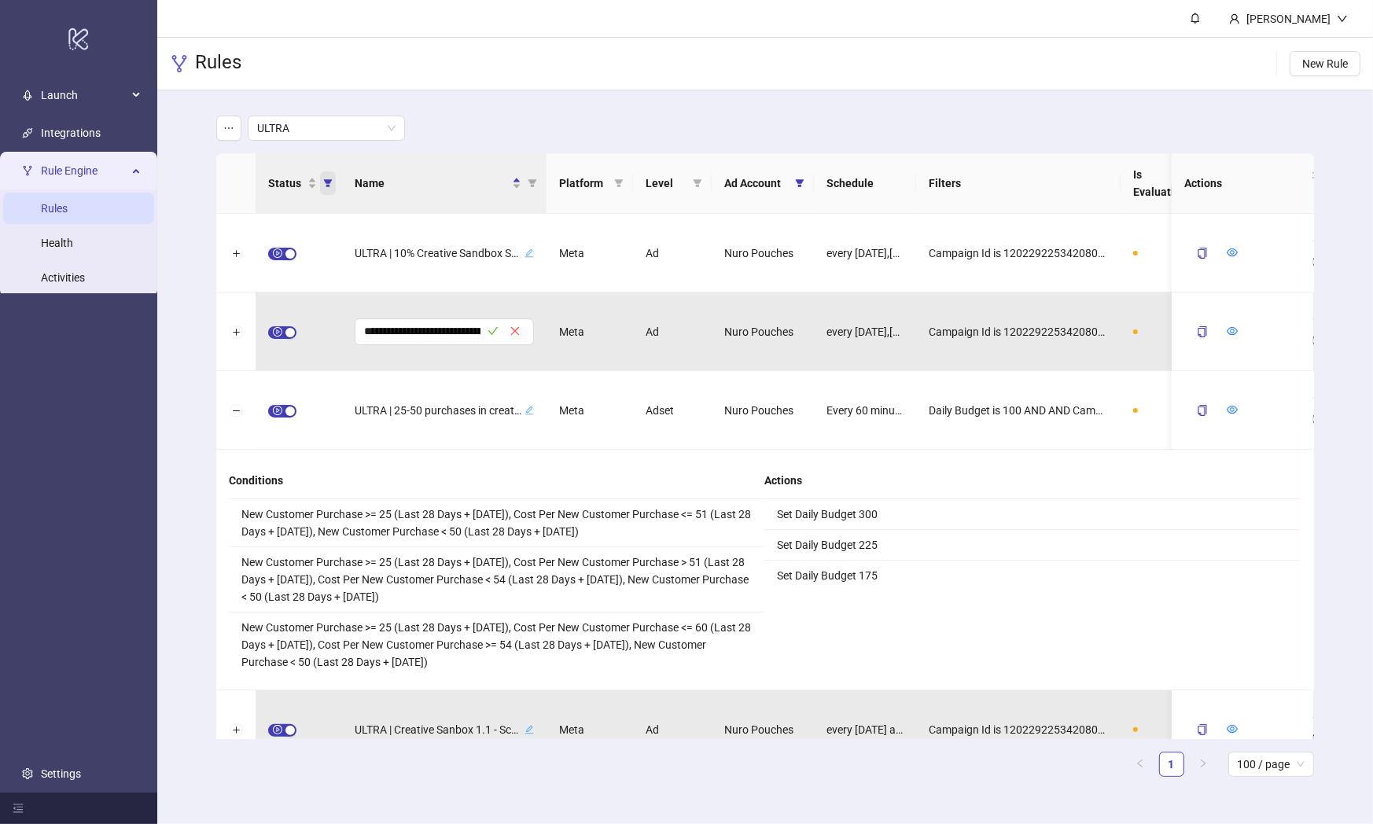
click at [331, 186] on icon "filter" at bounding box center [327, 182] width 9 height 9
click at [243, 279] on span "paused" at bounding box center [226, 277] width 42 height 13
